Goal: Find specific page/section: Find specific page/section

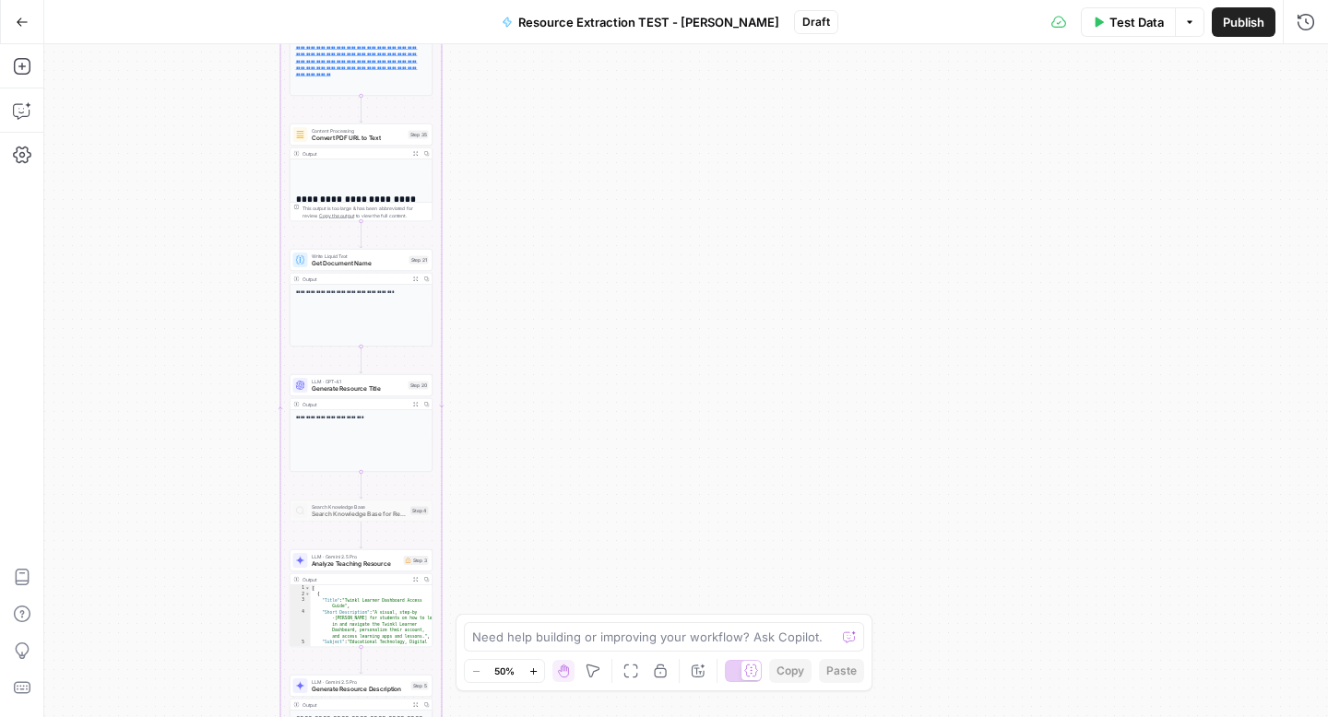
click at [22, 24] on icon "button" at bounding box center [22, 22] width 13 height 13
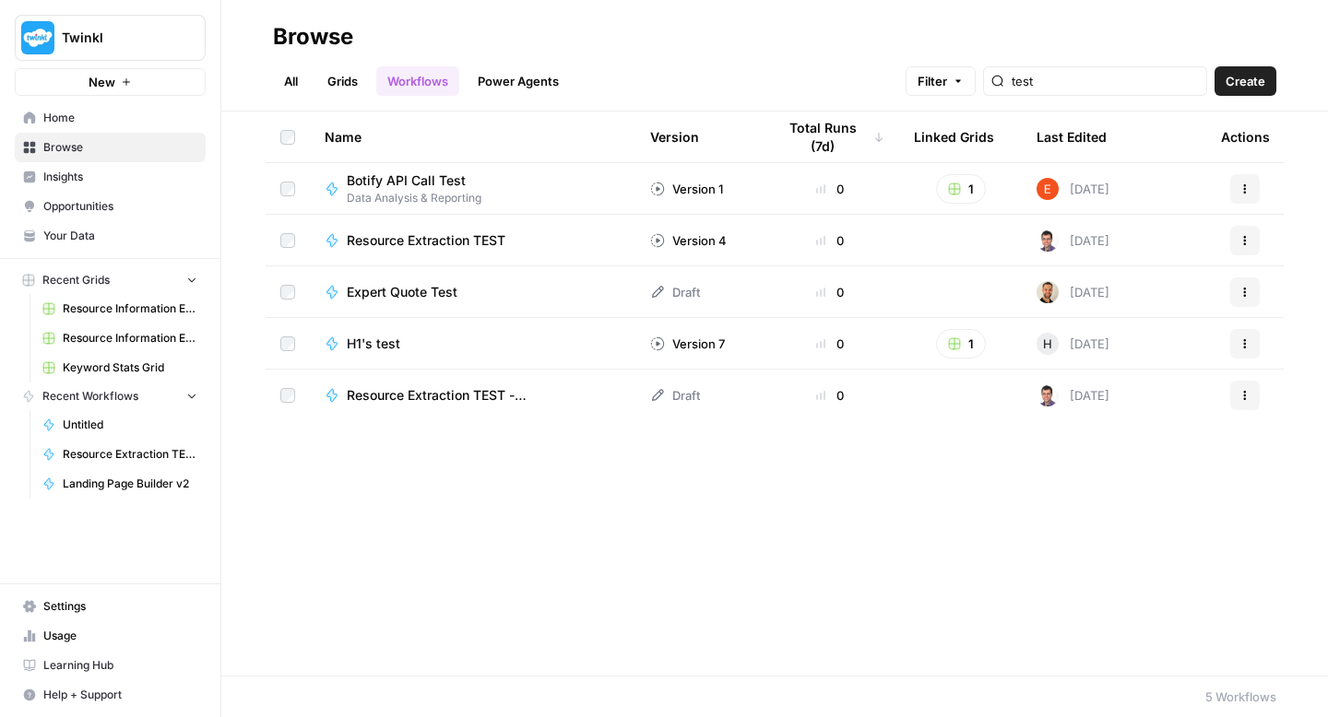
click at [465, 243] on span "Resource Extraction TEST" at bounding box center [426, 240] width 159 height 18
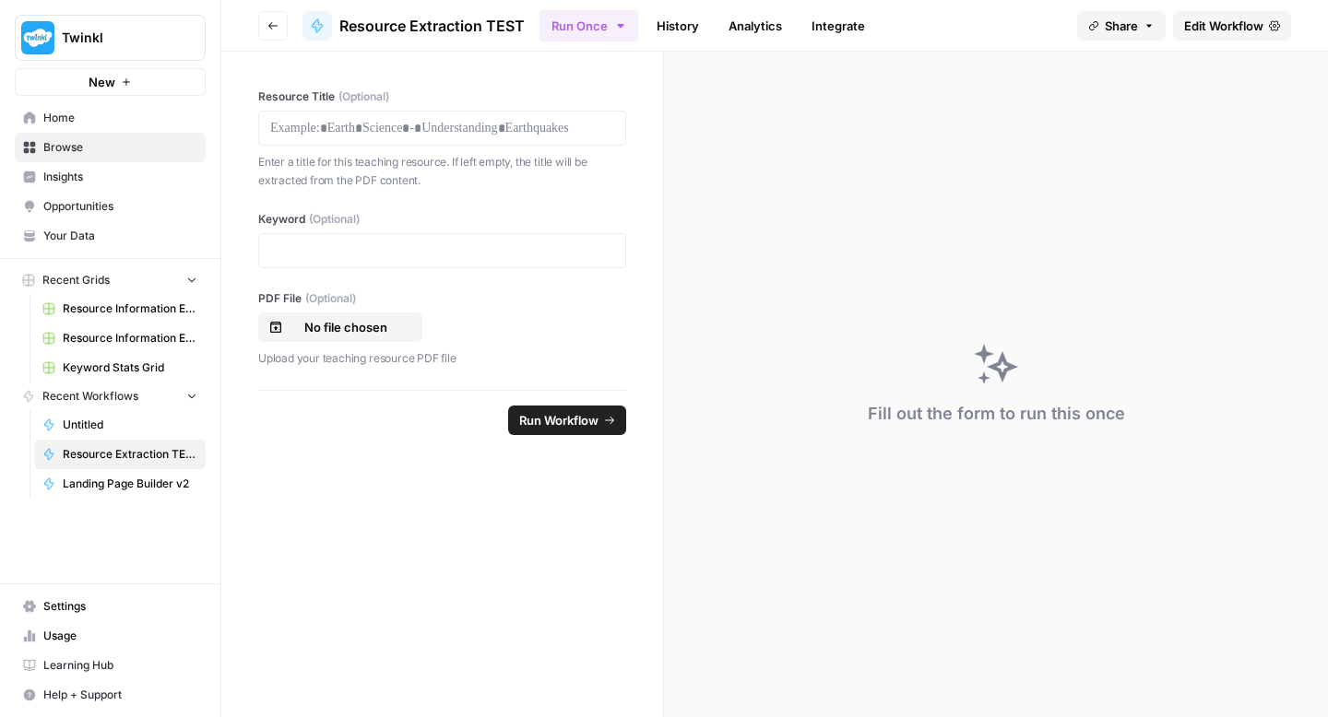
click at [86, 277] on span "Recent Grids" at bounding box center [75, 280] width 67 height 17
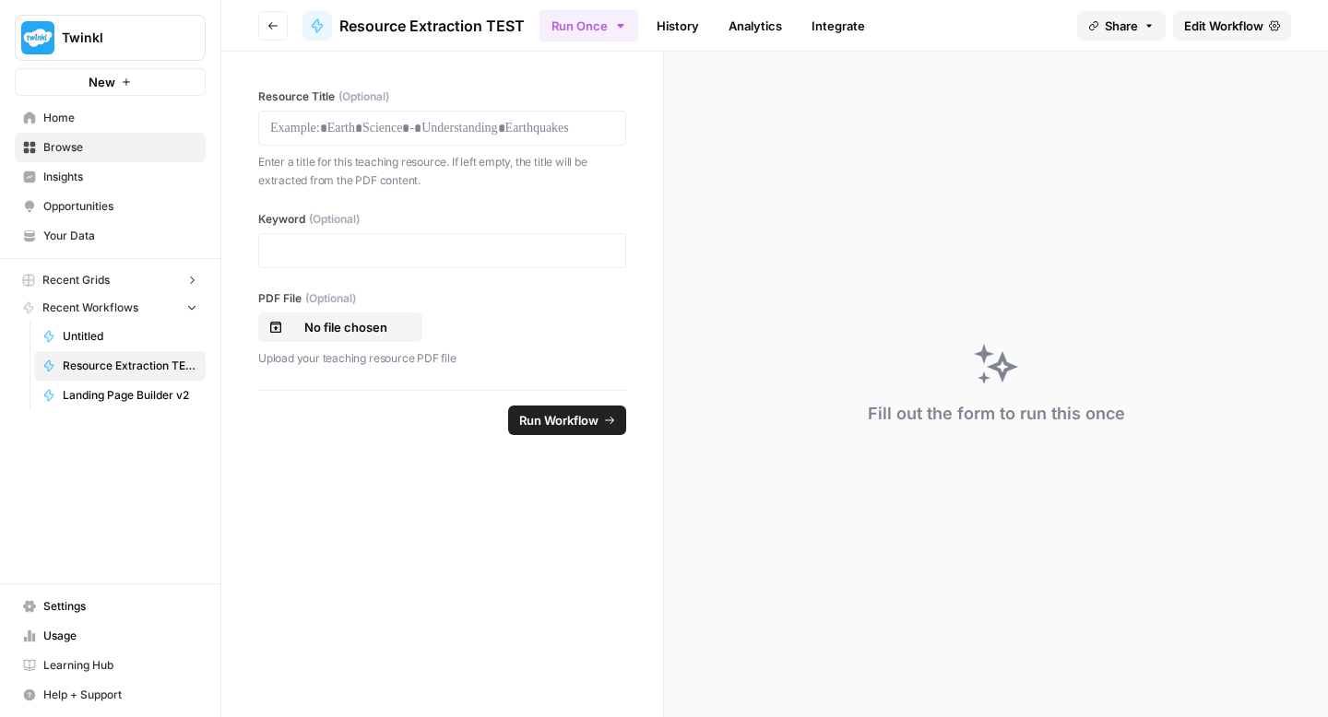
click at [270, 27] on icon "button" at bounding box center [272, 25] width 9 height 7
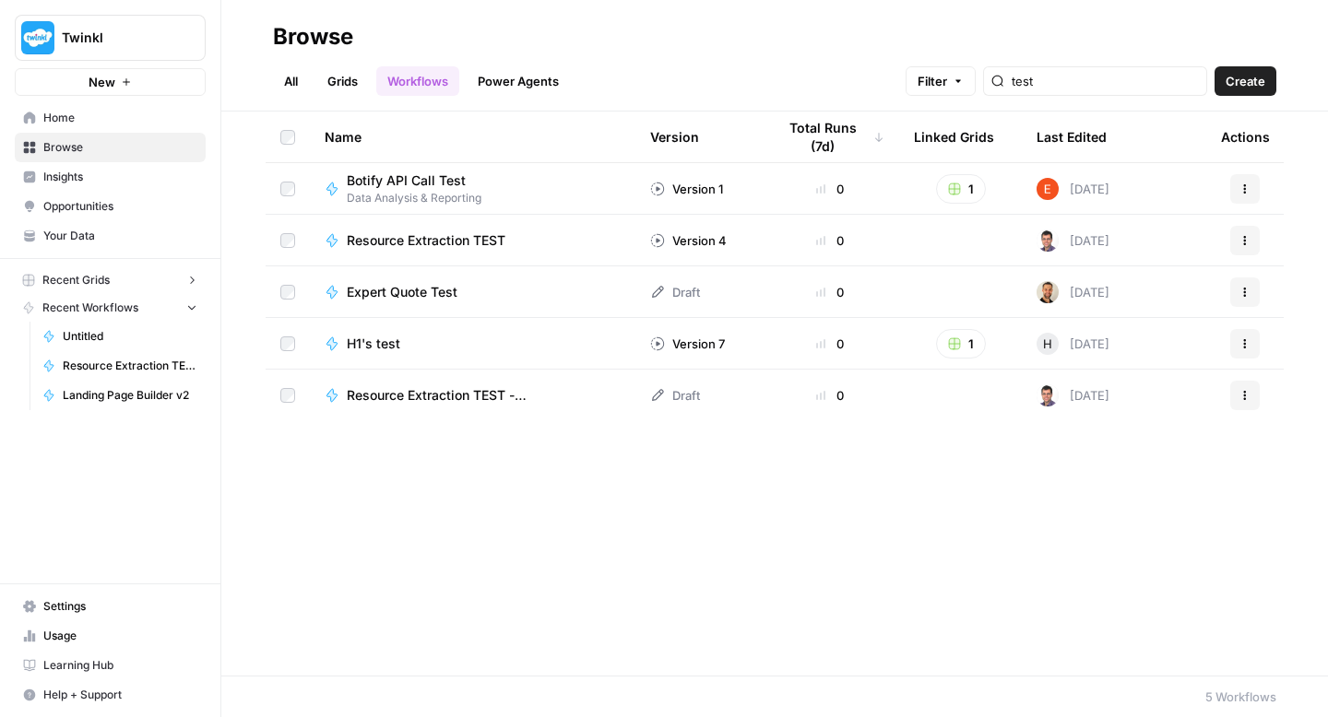
click at [340, 80] on link "Grids" at bounding box center [342, 81] width 53 height 30
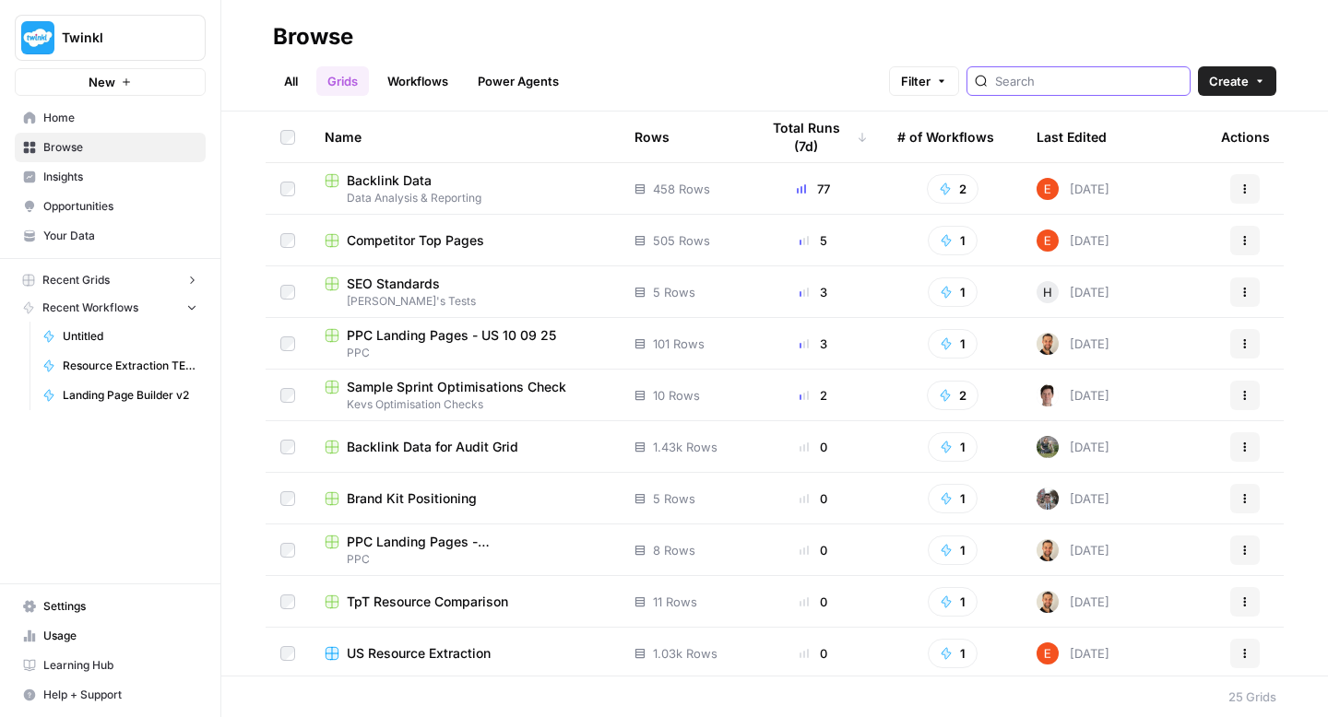
click at [1086, 89] on input "search" at bounding box center [1088, 81] width 187 height 18
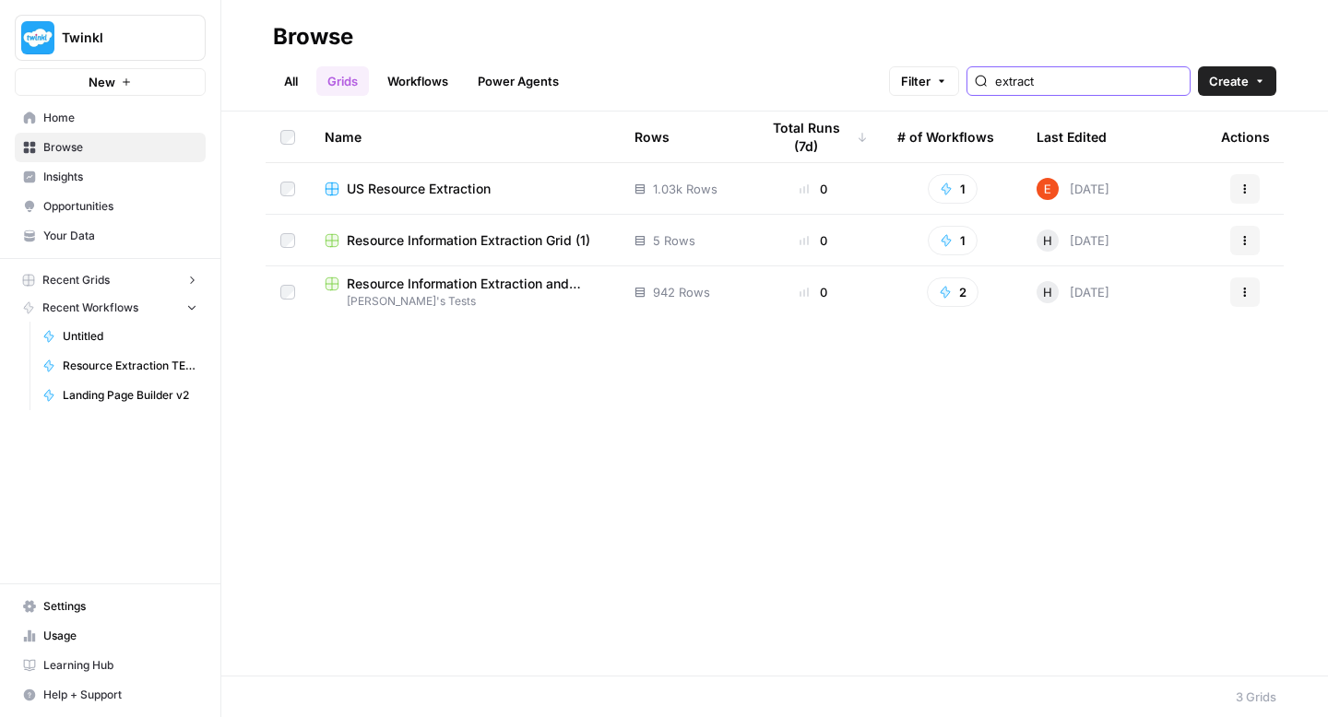
type input "extract"
click at [516, 242] on span "Resource Information Extraction Grid (1)" at bounding box center [468, 240] width 243 height 18
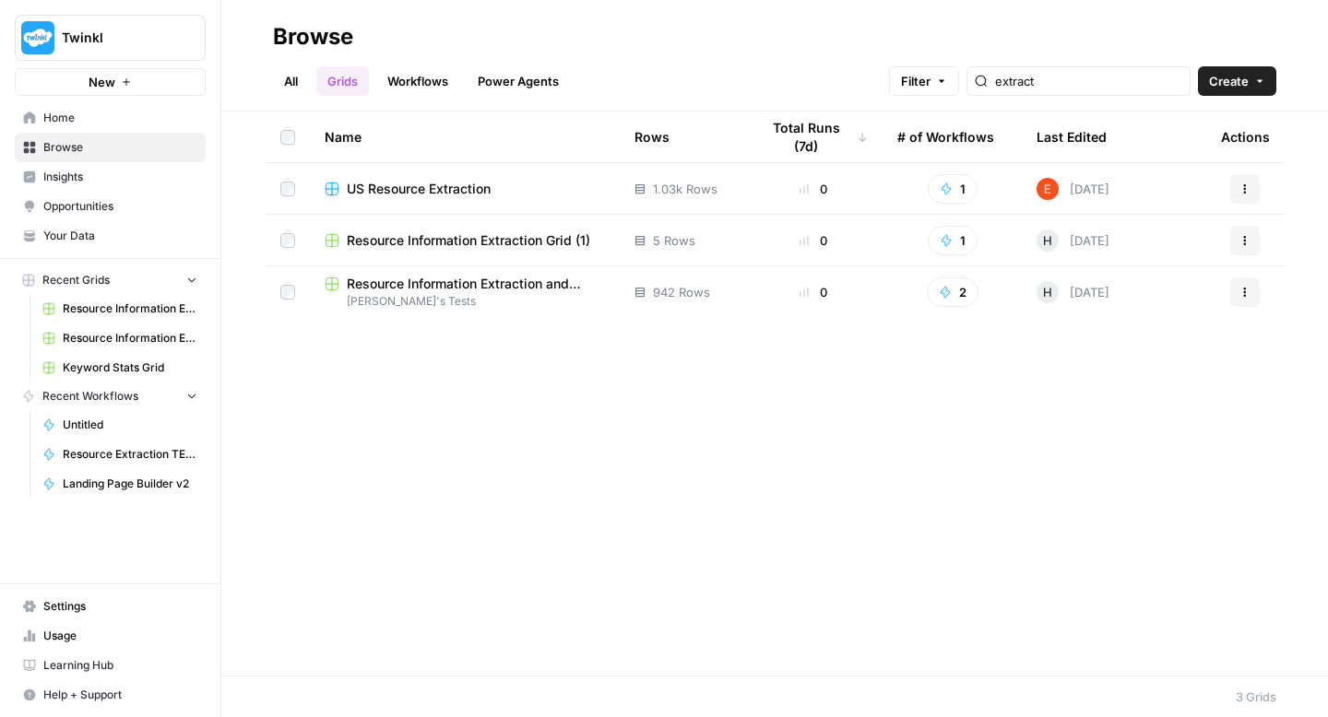
click at [440, 290] on span "Resource Information Extraction and Descriptions" at bounding box center [476, 284] width 258 height 18
